Goal: Task Accomplishment & Management: Complete application form

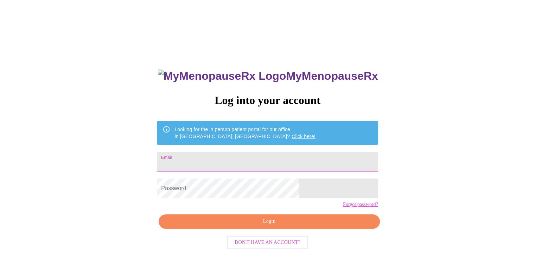
click at [225, 160] on input "Email" at bounding box center [267, 162] width 221 height 20
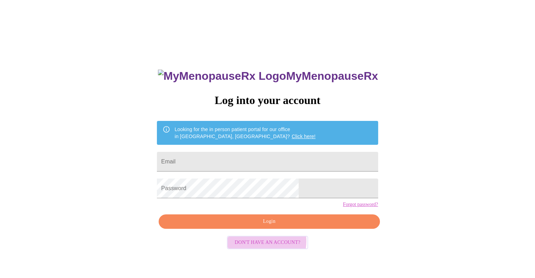
click at [261, 247] on span "Don't have an account?" at bounding box center [267, 242] width 66 height 9
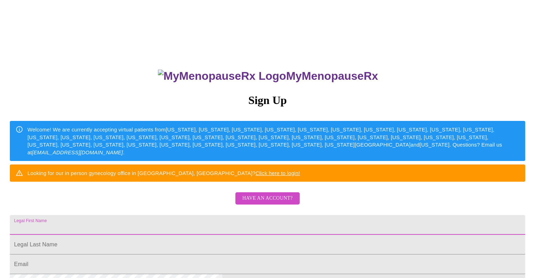
click at [253, 235] on input "Legal First Name" at bounding box center [267, 225] width 515 height 20
type input "Alaina"
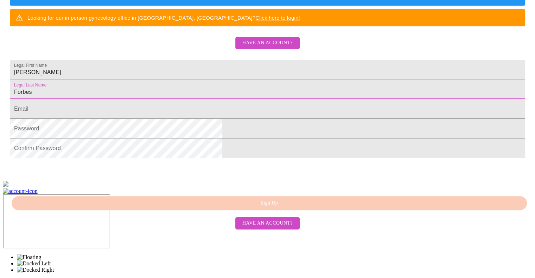
scroll to position [164, 0]
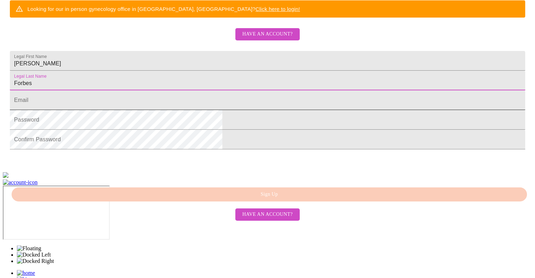
type input "Forbes"
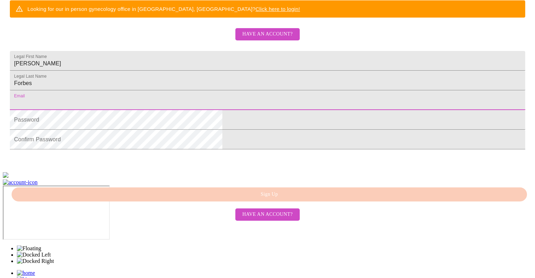
click at [204, 110] on input "Legal First Name" at bounding box center [267, 100] width 515 height 20
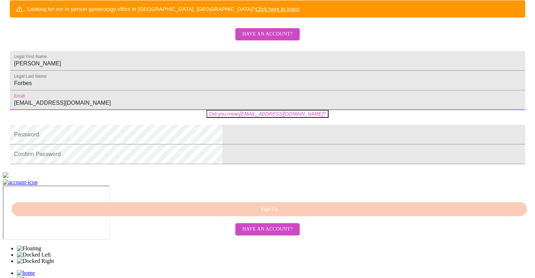
type input "[EMAIL_ADDRESS][DOMAIN_NAME]"
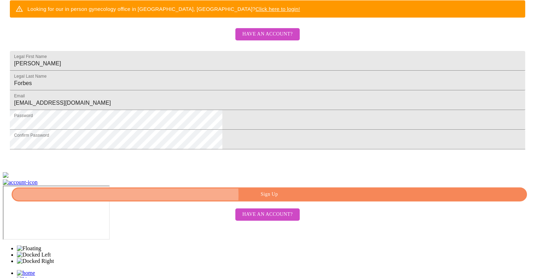
click at [276, 199] on span "Sign Up" at bounding box center [269, 194] width 499 height 9
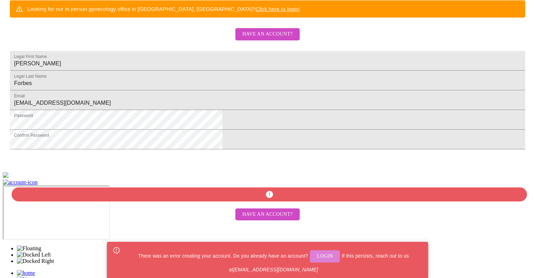
click at [325, 257] on span "Login" at bounding box center [325, 256] width 16 height 9
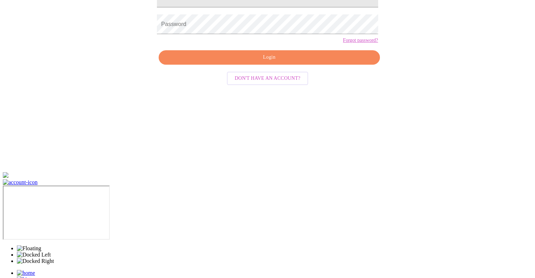
scroll to position [7, 0]
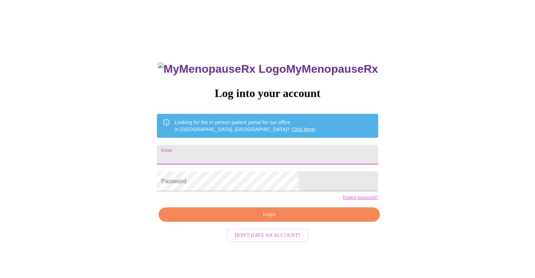
click at [227, 154] on input "Email" at bounding box center [267, 155] width 221 height 20
type input "[EMAIL_ADDRESS][DOMAIN_NAME]"
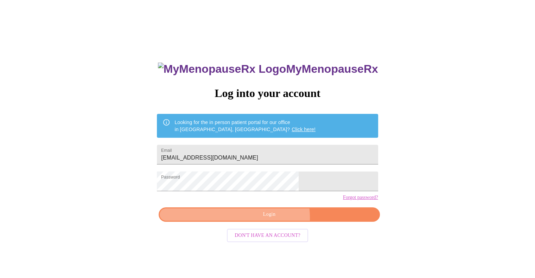
click at [273, 219] on span "Login" at bounding box center [269, 214] width 205 height 9
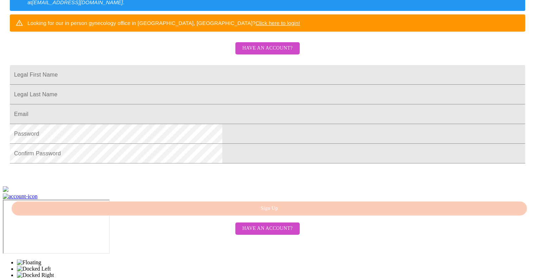
scroll to position [151, 0]
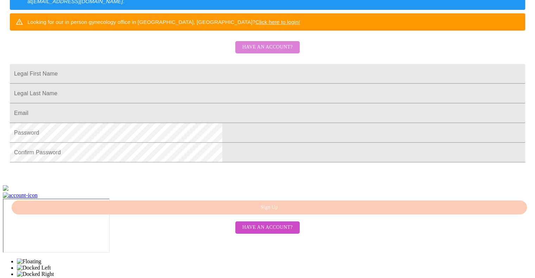
click at [268, 52] on span "Have an account?" at bounding box center [267, 47] width 50 height 9
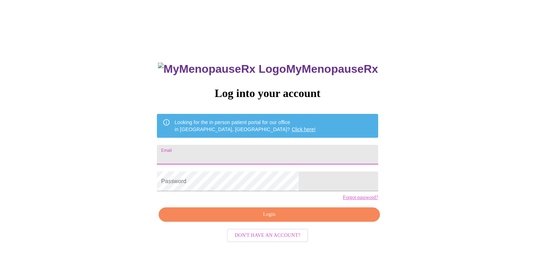
click at [246, 149] on input "Email" at bounding box center [267, 155] width 221 height 20
type input "[EMAIL_ADDRESS][DOMAIN_NAME]"
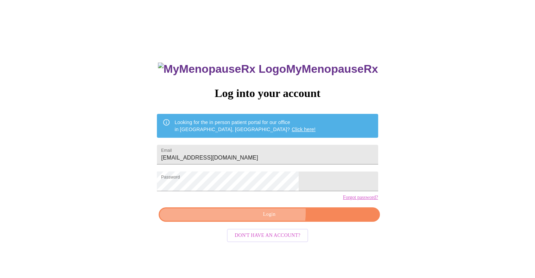
click at [271, 219] on span "Login" at bounding box center [269, 214] width 205 height 9
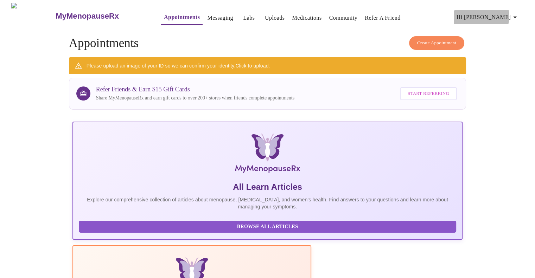
click at [513, 14] on icon "button" at bounding box center [514, 17] width 8 height 8
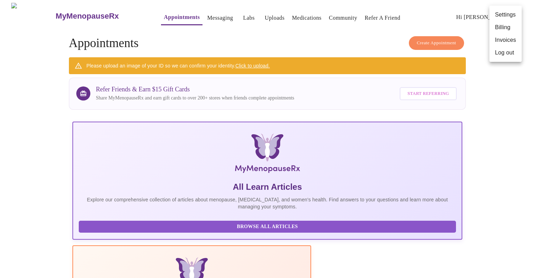
click at [531, 185] on div at bounding box center [270, 139] width 540 height 278
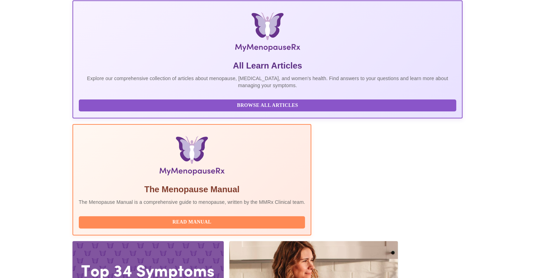
scroll to position [126, 0]
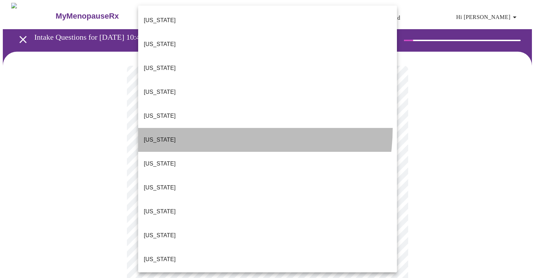
click at [189, 128] on li "[US_STATE]" at bounding box center [267, 140] width 259 height 24
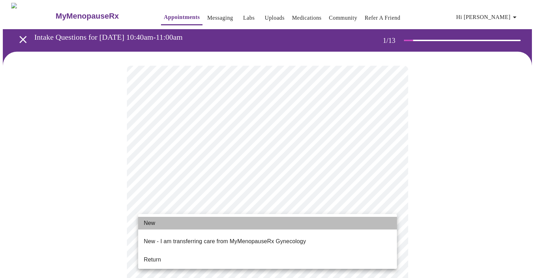
click at [176, 223] on li "New" at bounding box center [267, 223] width 259 height 13
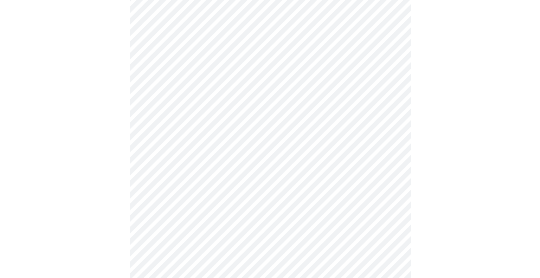
scroll to position [353, 0]
click at [276, 180] on body "MyMenopauseRx Appointments Messaging Labs Uploads Medications Community Refer a…" at bounding box center [270, 27] width 534 height 755
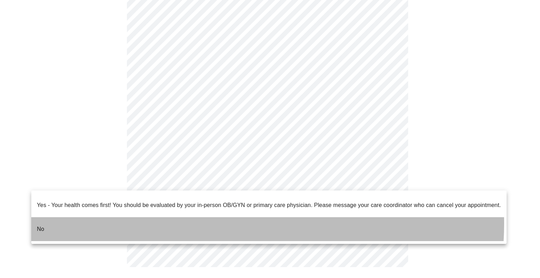
click at [213, 218] on li "No" at bounding box center [268, 229] width 475 height 24
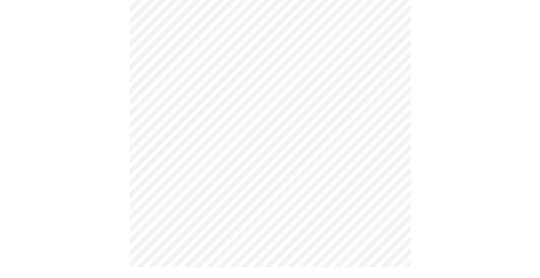
scroll to position [0, 0]
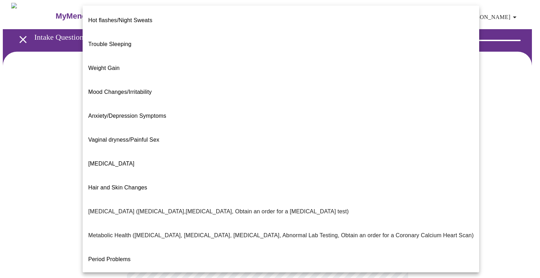
click at [287, 145] on body "MyMenopauseRx Appointments Messaging Labs Uploads Medications Community Refer a…" at bounding box center [270, 275] width 534 height 545
click at [122, 89] on span "Mood Changes/Irritability" at bounding box center [120, 92] width 64 height 6
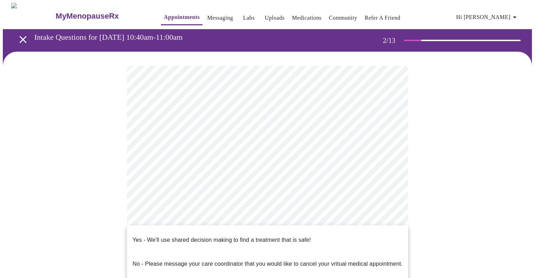
click at [201, 213] on body "MyMenopauseRx Appointments Messaging Labs Uploads Medications Community Refer a…" at bounding box center [270, 273] width 534 height 541
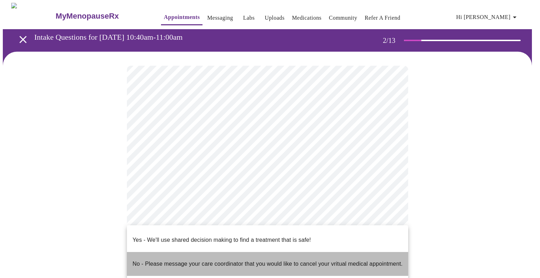
click at [173, 260] on p "No - Please message your care coordinator that you would like to cancel your vr…" at bounding box center [267, 264] width 270 height 8
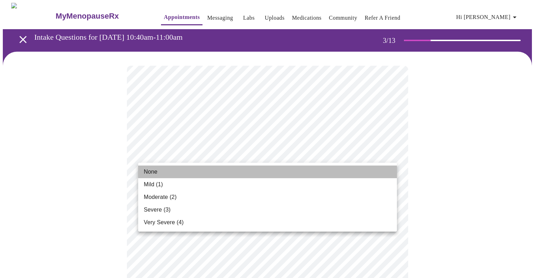
click at [191, 172] on li "None" at bounding box center [267, 172] width 259 height 13
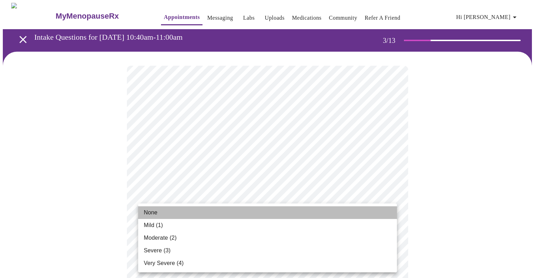
click at [203, 210] on li "None" at bounding box center [267, 212] width 259 height 13
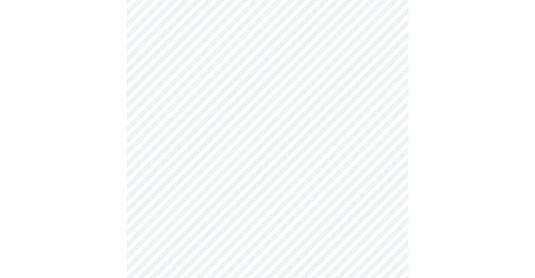
scroll to position [174, 0]
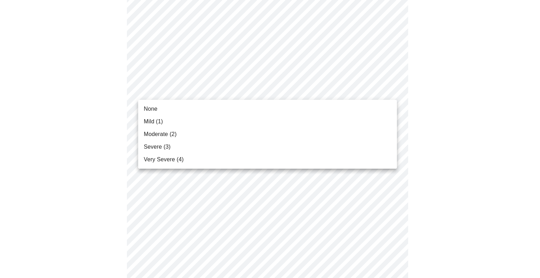
click at [205, 106] on li "None" at bounding box center [267, 109] width 259 height 13
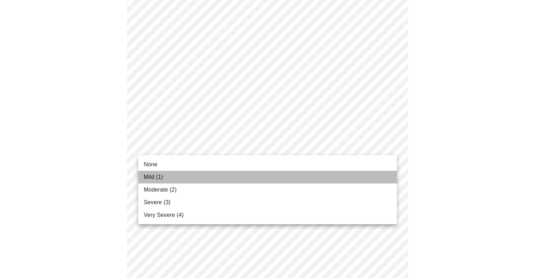
click at [193, 178] on li "Mild (1)" at bounding box center [267, 177] width 259 height 13
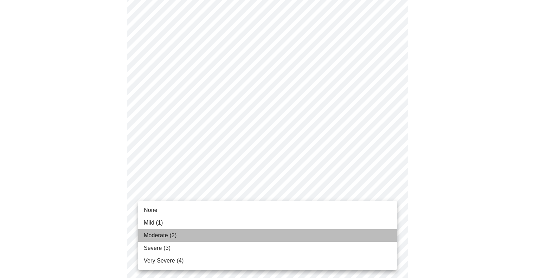
click at [195, 237] on li "Moderate (2)" at bounding box center [267, 235] width 259 height 13
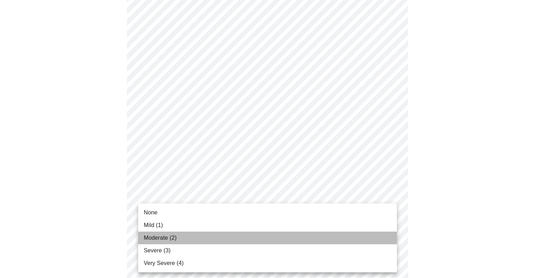
click at [195, 237] on li "Moderate (2)" at bounding box center [267, 238] width 259 height 13
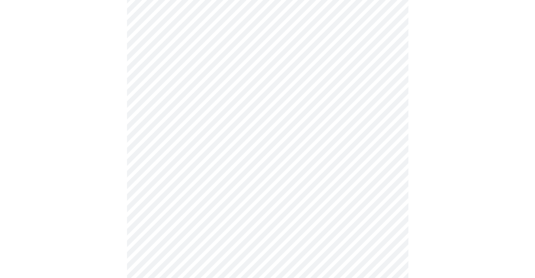
scroll to position [361, 0]
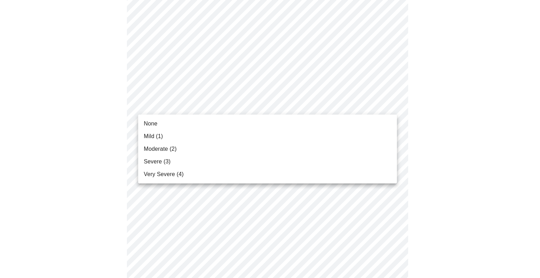
click at [306, 97] on body "MyMenopauseRx Appointments Messaging Labs Uploads Medications Community Refer a…" at bounding box center [270, 141] width 534 height 998
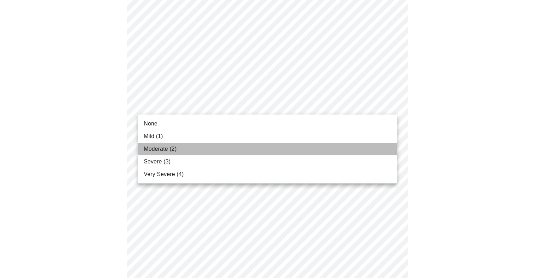
click at [302, 149] on li "Moderate (2)" at bounding box center [267, 149] width 259 height 13
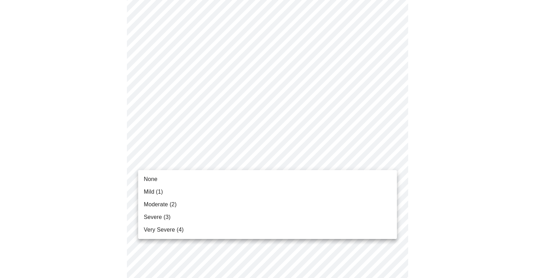
click at [224, 160] on body "MyMenopauseRx Appointments Messaging Labs Uploads Medications Community Refer a…" at bounding box center [270, 136] width 534 height 989
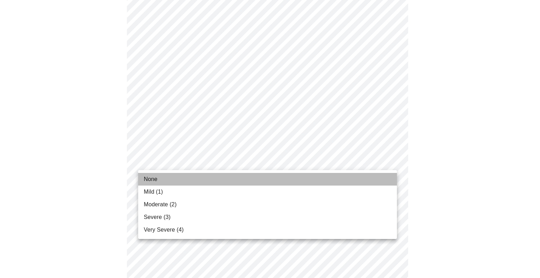
click at [214, 181] on li "None" at bounding box center [267, 179] width 259 height 13
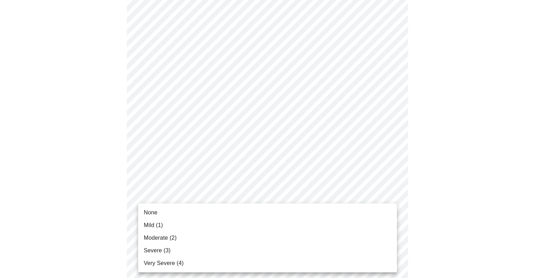
click at [202, 219] on body "MyMenopauseRx Appointments Messaging Labs Uploads Medications Community Refer a…" at bounding box center [270, 131] width 534 height 979
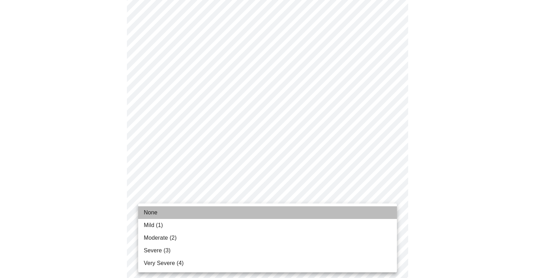
click at [192, 215] on li "None" at bounding box center [267, 212] width 259 height 13
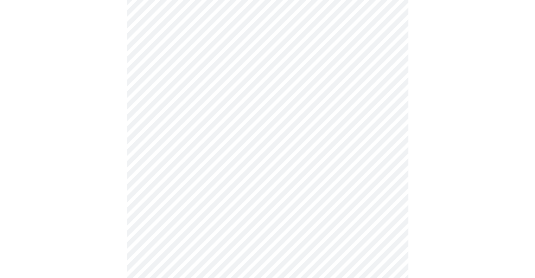
scroll to position [511, 0]
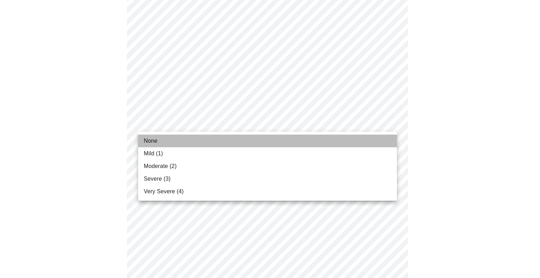
click at [197, 142] on li "None" at bounding box center [267, 141] width 259 height 13
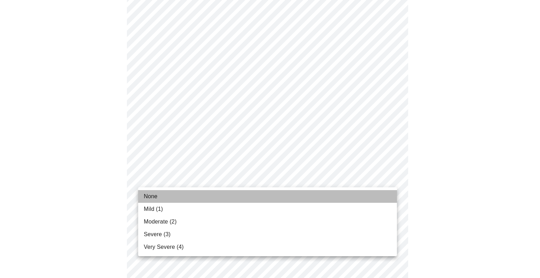
click at [211, 197] on li "None" at bounding box center [267, 196] width 259 height 13
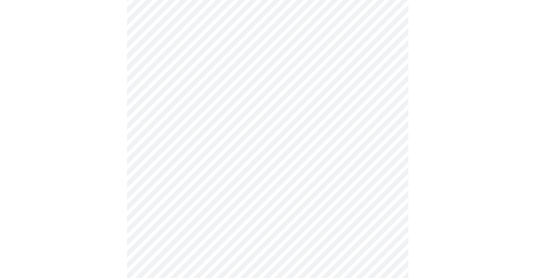
scroll to position [0, 0]
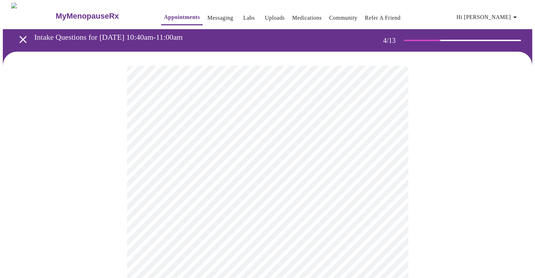
drag, startPoint x: 530, startPoint y: 111, endPoint x: 551, endPoint y: 191, distance: 82.8
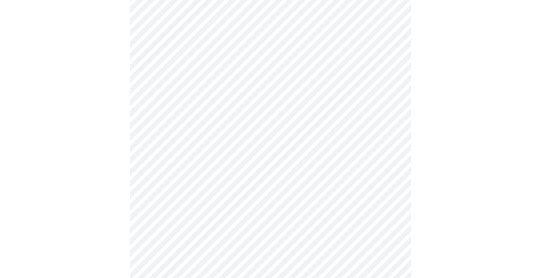
scroll to position [316, 0]
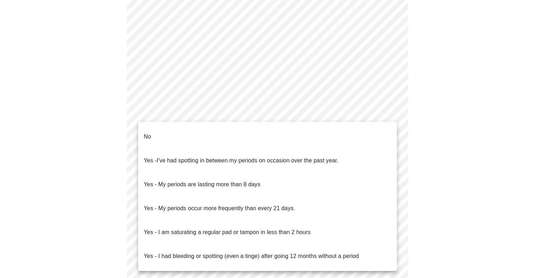
click at [202, 104] on body "MyMenopauseRx Appointments Messaging Labs Uploads Medications Community Refer a…" at bounding box center [270, 95] width 534 height 816
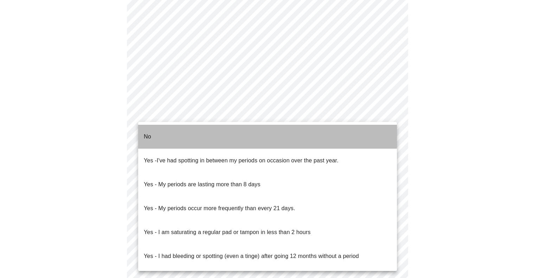
click at [190, 130] on li "No" at bounding box center [267, 137] width 259 height 24
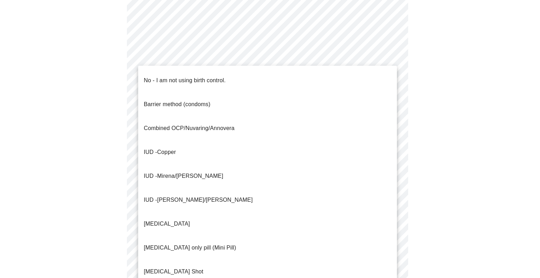
click at [190, 163] on body "MyMenopauseRx Appointments Messaging Labs Uploads Medications Community Refer a…" at bounding box center [270, 93] width 534 height 812
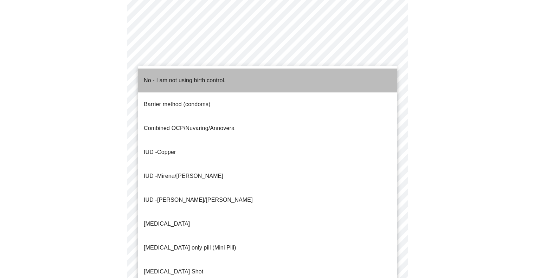
click at [195, 76] on p "No - I am not using birth control." at bounding box center [185, 80] width 82 height 8
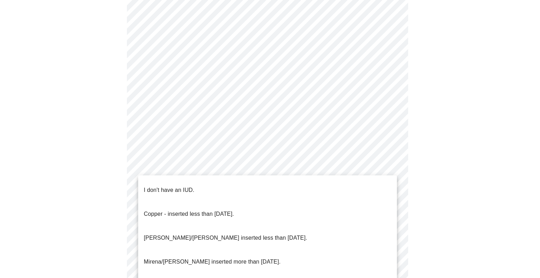
click at [234, 218] on body "MyMenopauseRx Appointments Messaging Labs Uploads Medications Community Refer a…" at bounding box center [270, 91] width 534 height 808
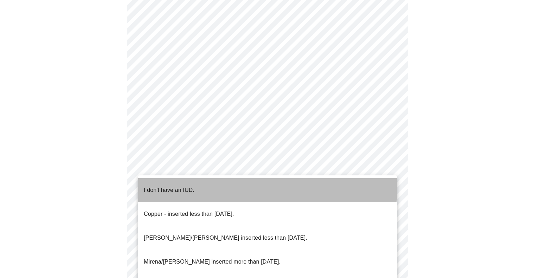
click at [213, 180] on li "I don't have an IUD." at bounding box center [267, 190] width 259 height 24
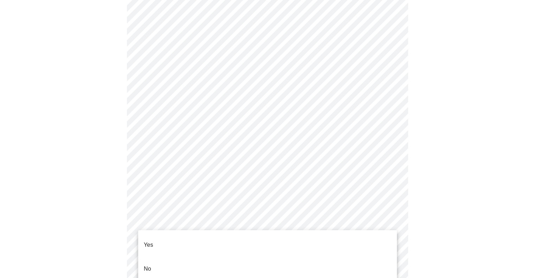
click at [235, 262] on body "MyMenopauseRx Appointments Messaging Labs Uploads Medications Community Refer a…" at bounding box center [270, 88] width 534 height 803
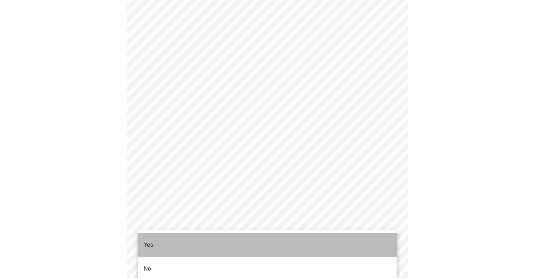
click at [218, 238] on li "Yes" at bounding box center [267, 245] width 259 height 24
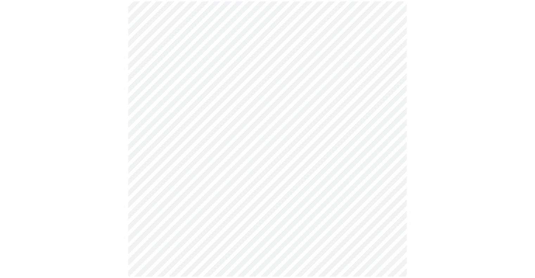
scroll to position [319, 0]
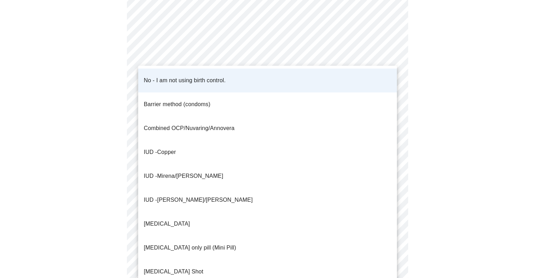
click at [215, 170] on body "MyMenopauseRx Appointments Messaging Labs Uploads Medications Community Refer a…" at bounding box center [270, 83] width 534 height 799
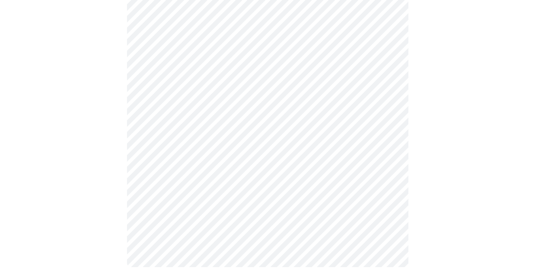
scroll to position [0, 0]
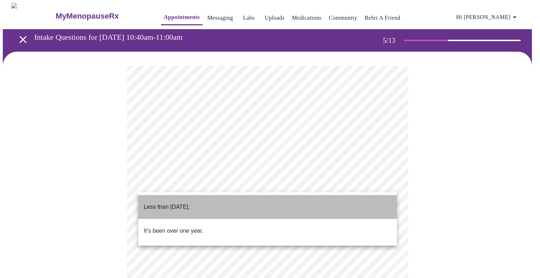
click at [184, 203] on p "Less than [DATE]." at bounding box center [167, 207] width 46 height 8
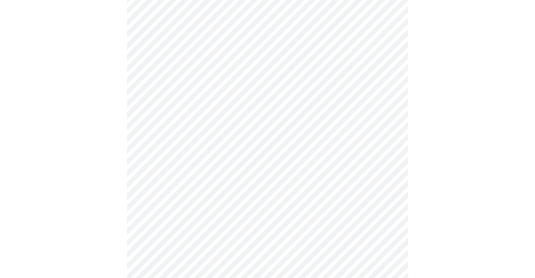
scroll to position [174, 0]
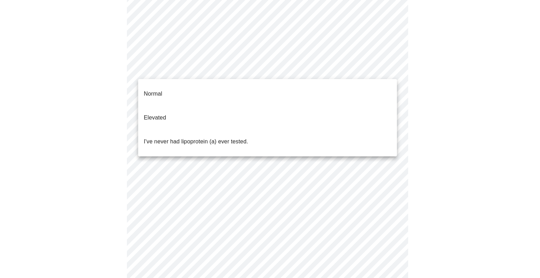
click at [216, 65] on body "MyMenopauseRx Appointments Messaging Labs Uploads Medications Community Refer a…" at bounding box center [270, 172] width 534 height 688
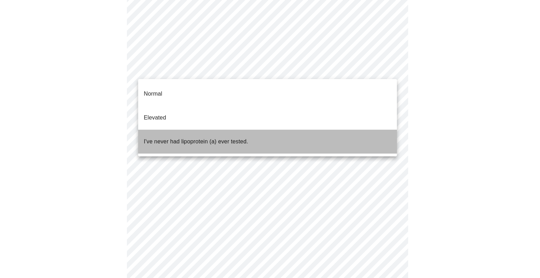
click at [201, 132] on span "I've never had lipoprotein (a) ever tested." at bounding box center [196, 142] width 104 height 20
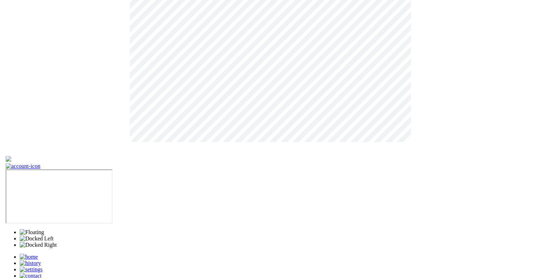
scroll to position [0, 0]
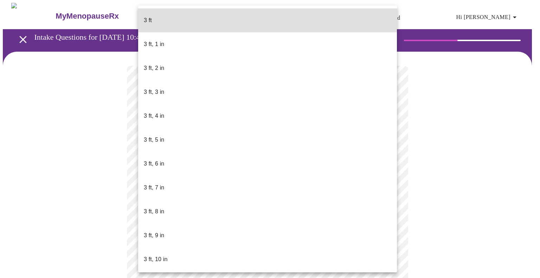
click at [206, 200] on body "MyMenopauseRx Appointments Messaging Labs Uploads Medications Community Refer a…" at bounding box center [270, 252] width 534 height 498
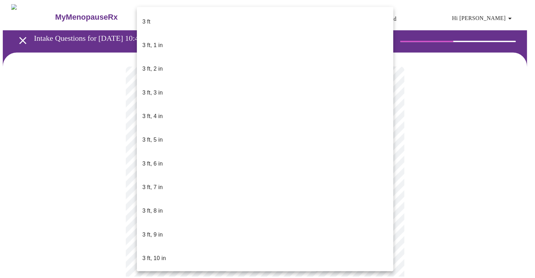
scroll to position [233, 0]
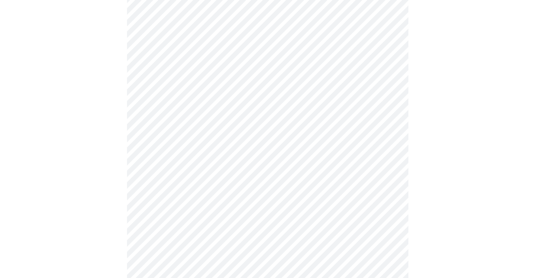
scroll to position [1871, 0]
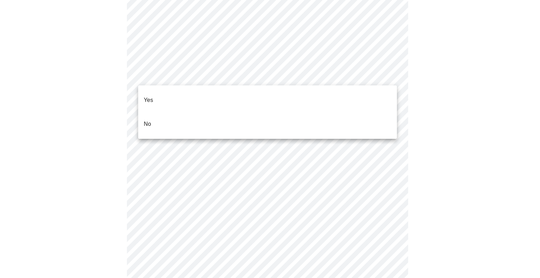
click at [233, 117] on li "No" at bounding box center [267, 124] width 259 height 24
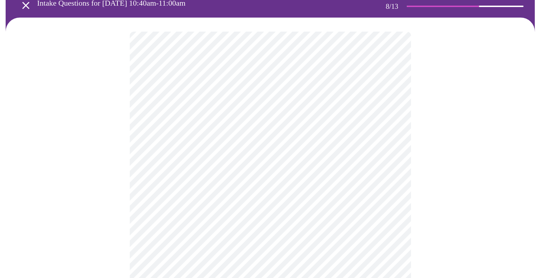
scroll to position [407, 0]
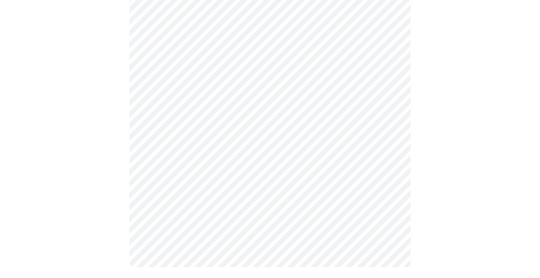
click at [250, 179] on body "MyMenopauseRx Appointments Messaging Labs Uploads Medications Community Refer a…" at bounding box center [270, 0] width 534 height 808
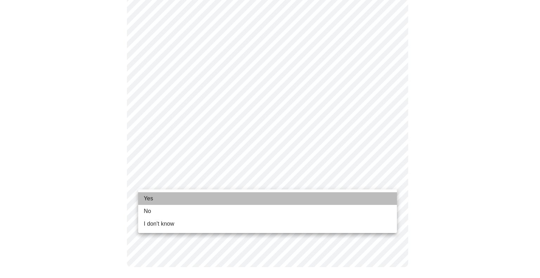
click at [197, 197] on li "Yes" at bounding box center [267, 198] width 259 height 13
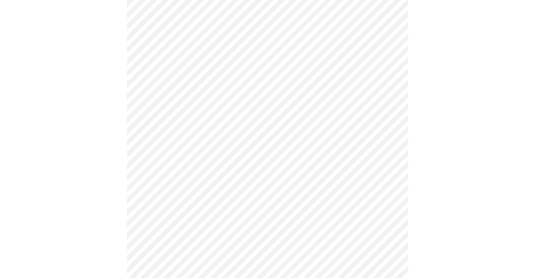
scroll to position [0, 0]
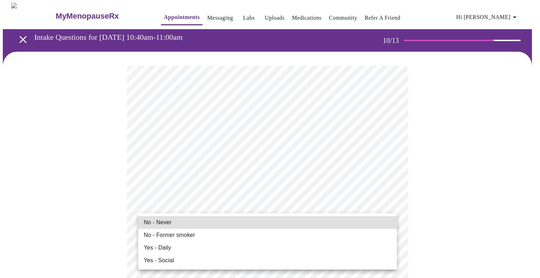
click at [205, 226] on li "No - Never" at bounding box center [267, 222] width 259 height 13
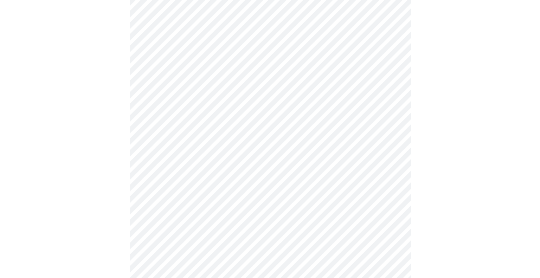
scroll to position [641, 0]
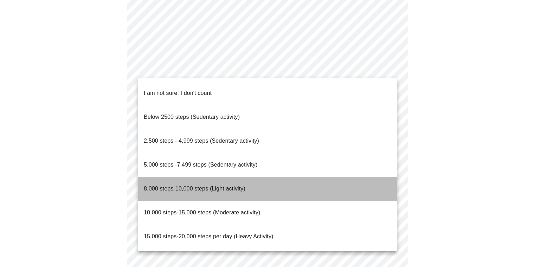
click at [219, 179] on span "8,000 steps-10,000 steps (Light activity)" at bounding box center [195, 189] width 102 height 20
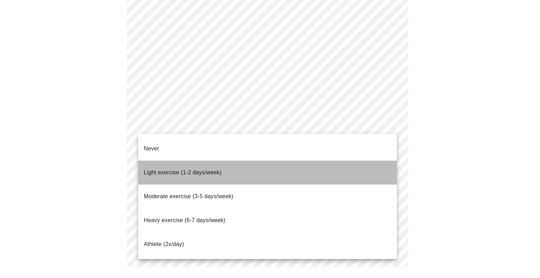
click at [189, 169] on span "Light exercise (1-2 days/week)" at bounding box center [183, 172] width 78 height 6
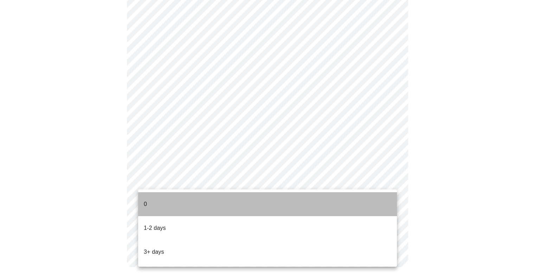
click at [181, 199] on li "0" at bounding box center [267, 204] width 259 height 24
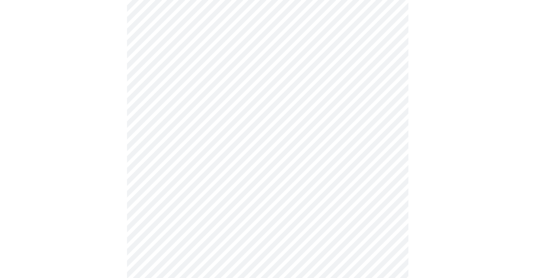
scroll to position [111, 0]
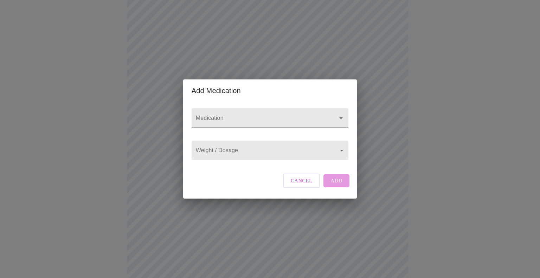
click at [231, 115] on input "Medication" at bounding box center [259, 121] width 131 height 13
type input "[MEDICAL_DATA] with [MEDICAL_DATA]"
click at [337, 188] on div "Cancel Add" at bounding box center [316, 180] width 70 height 21
click at [297, 154] on body "MyMenopauseRx Appointments Messaging Labs Uploads Medications Community Refer a…" at bounding box center [270, 217] width 534 height 651
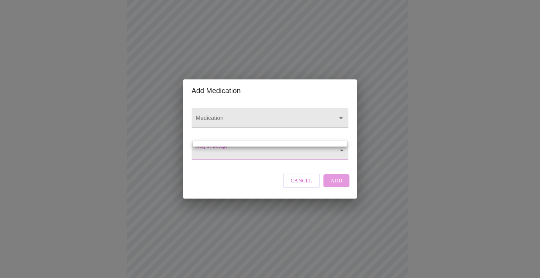
click at [297, 154] on div at bounding box center [270, 139] width 540 height 278
click at [335, 153] on body "MyMenopauseRx Appointments Messaging Labs Uploads Medications Community Refer a…" at bounding box center [270, 217] width 534 height 651
click at [335, 153] on div at bounding box center [270, 139] width 540 height 278
click at [332, 189] on div "Cancel Add" at bounding box center [316, 180] width 70 height 21
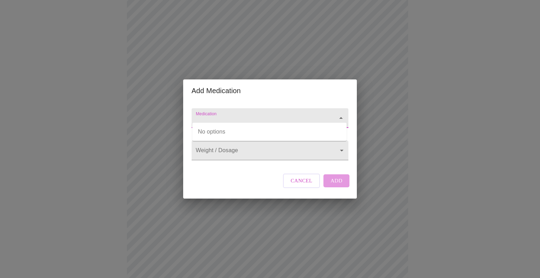
click at [251, 115] on input "Medication" at bounding box center [259, 121] width 131 height 13
type input "[MEDICAL_DATA] with [MEDICAL_DATA]"
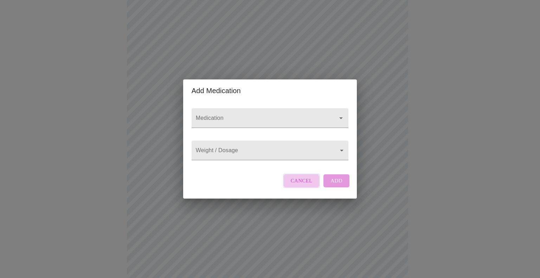
click at [287, 188] on button "Cancel" at bounding box center [301, 181] width 37 height 14
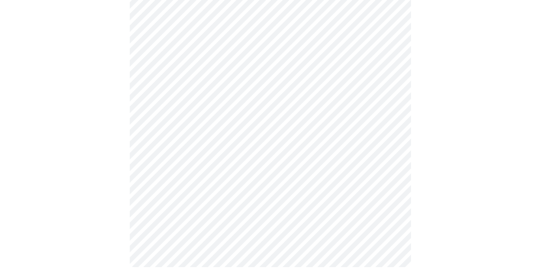
scroll to position [6, 0]
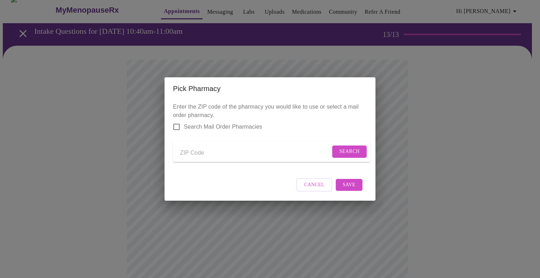
click at [199, 156] on input "Send a message to your care team" at bounding box center [255, 152] width 150 height 11
type input "80127"
click at [344, 148] on span "Search" at bounding box center [349, 151] width 20 height 9
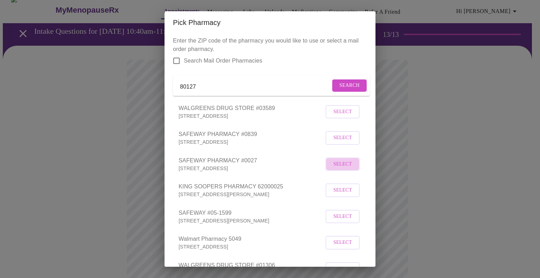
click at [338, 169] on span "Select" at bounding box center [342, 164] width 19 height 9
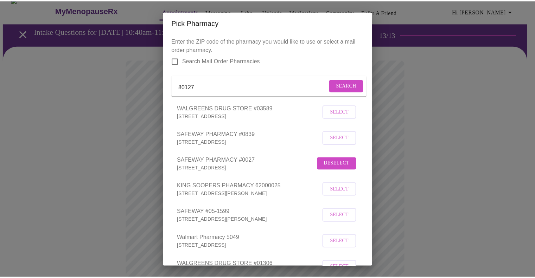
scroll to position [110, 0]
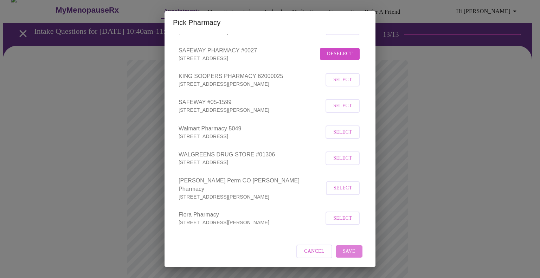
click at [339, 256] on button "Save" at bounding box center [349, 251] width 27 height 12
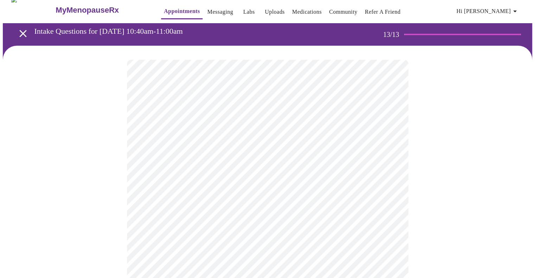
scroll to position [249, 0]
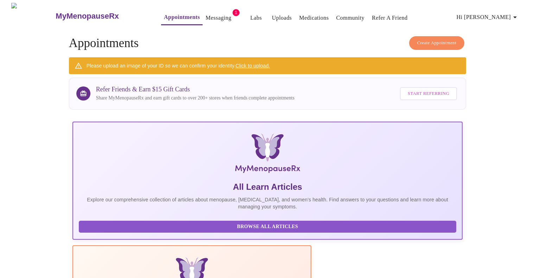
scroll to position [126, 0]
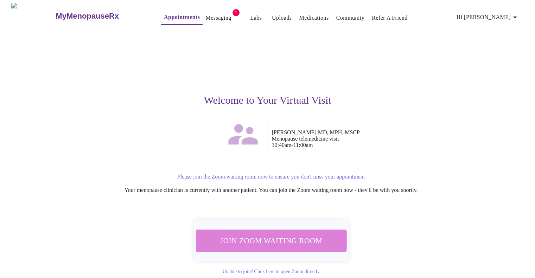
click at [273, 238] on span "Join Zoom Waiting Room" at bounding box center [271, 240] width 132 height 13
